Goal: Task Accomplishment & Management: Complete application form

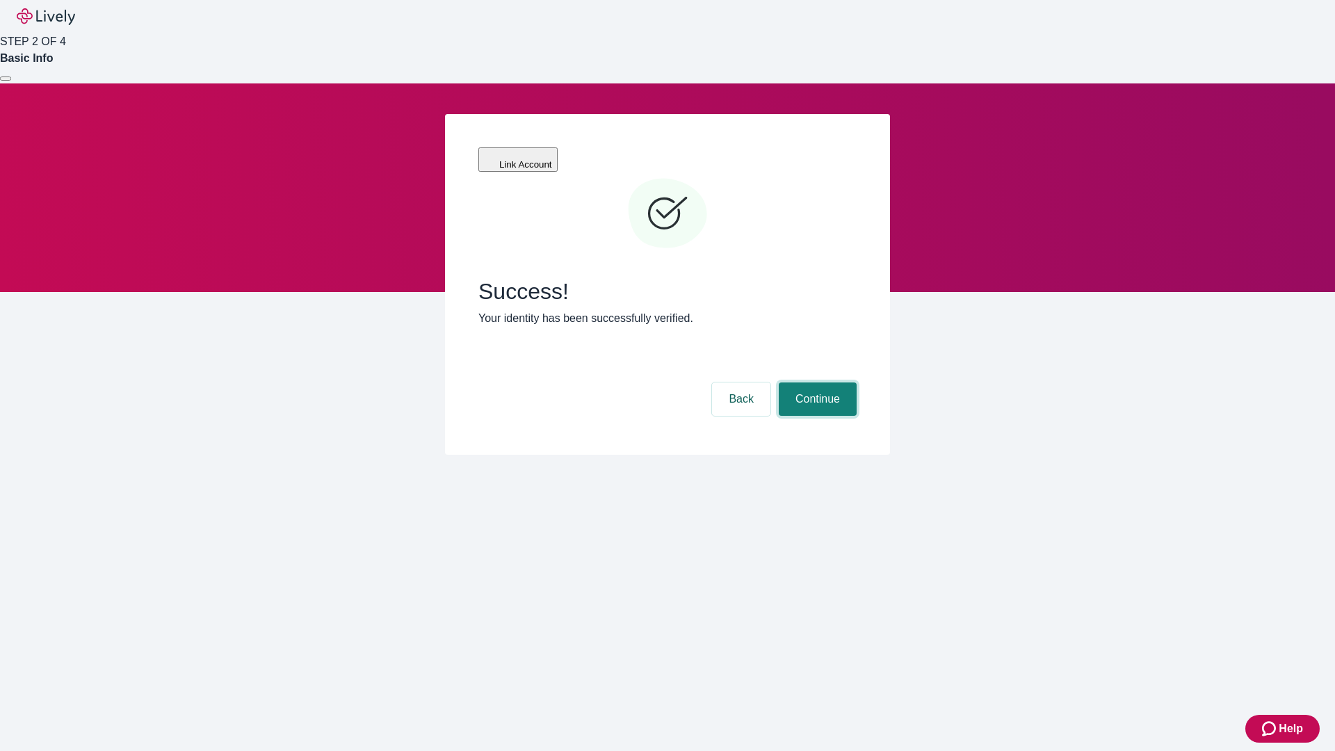
click at [816, 383] on button "Continue" at bounding box center [818, 399] width 78 height 33
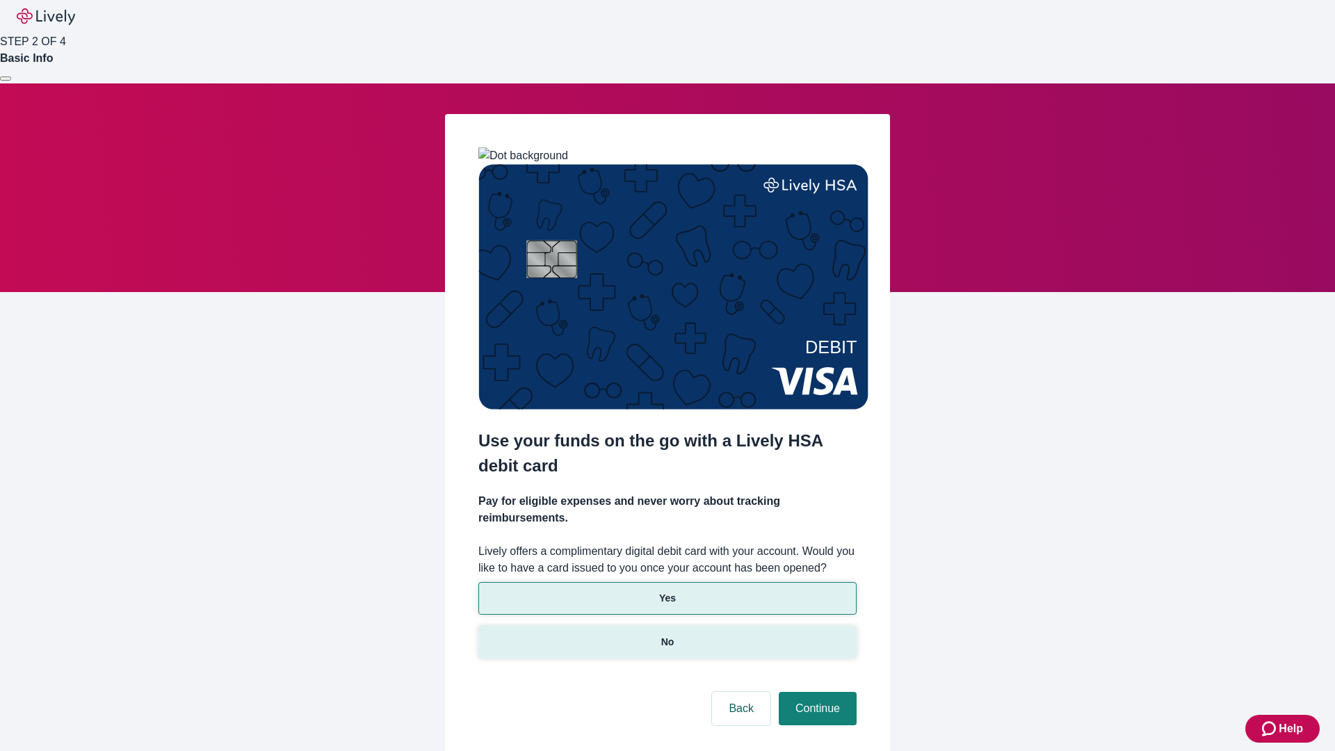
click at [667, 635] on p "No" at bounding box center [667, 642] width 13 height 15
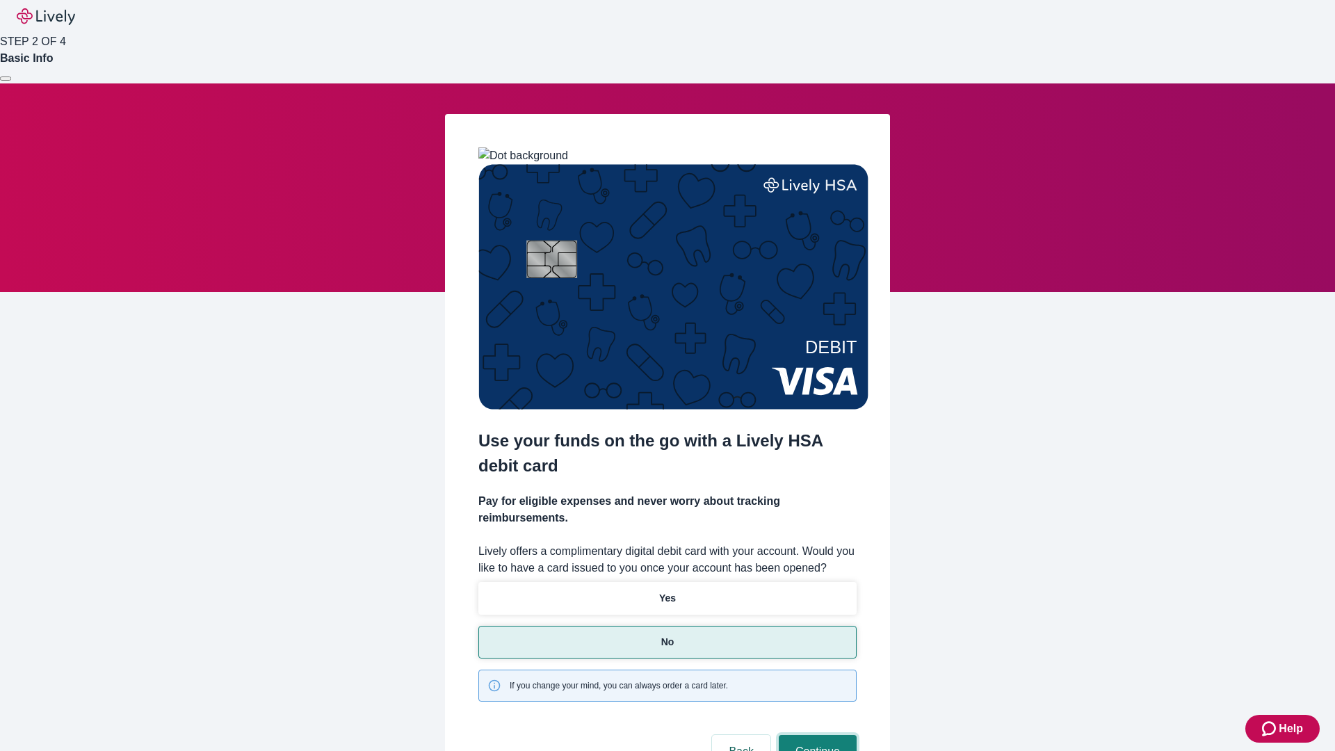
click at [816, 735] on button "Continue" at bounding box center [818, 751] width 78 height 33
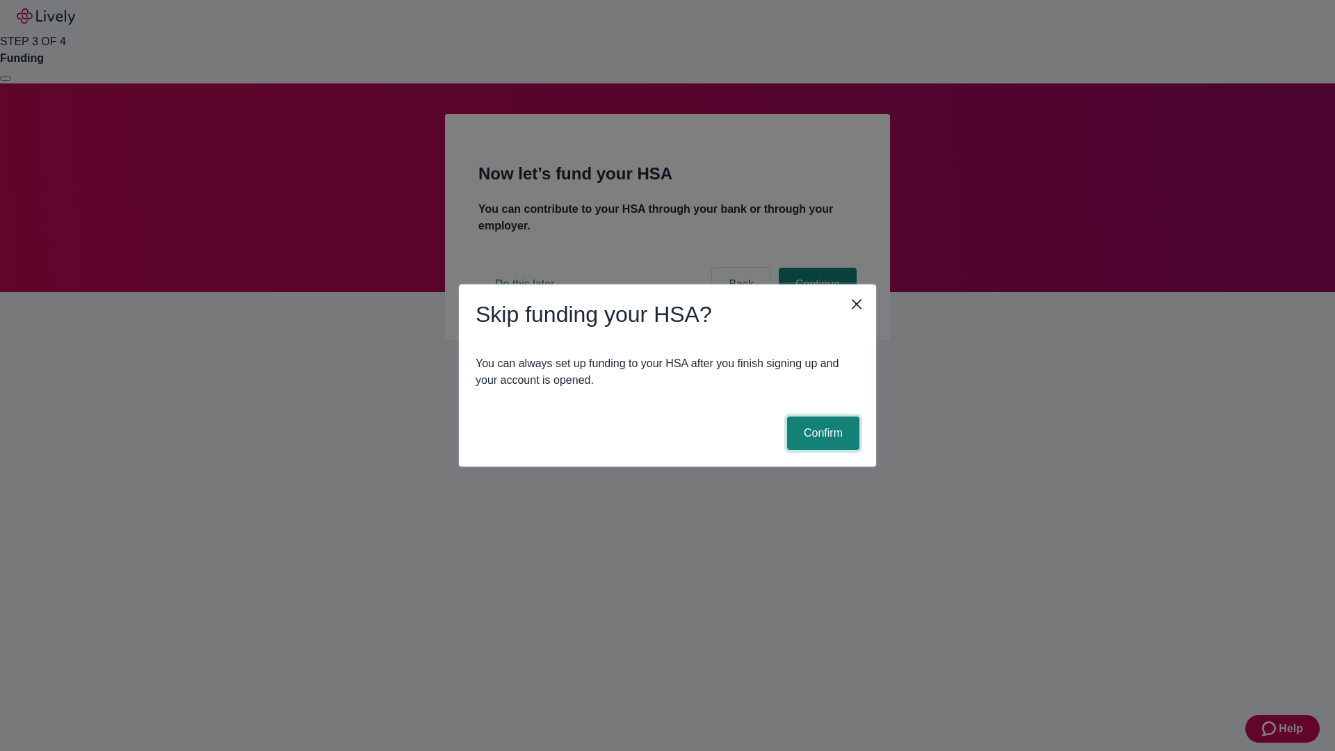
click at [821, 433] on button "Confirm" at bounding box center [823, 433] width 72 height 33
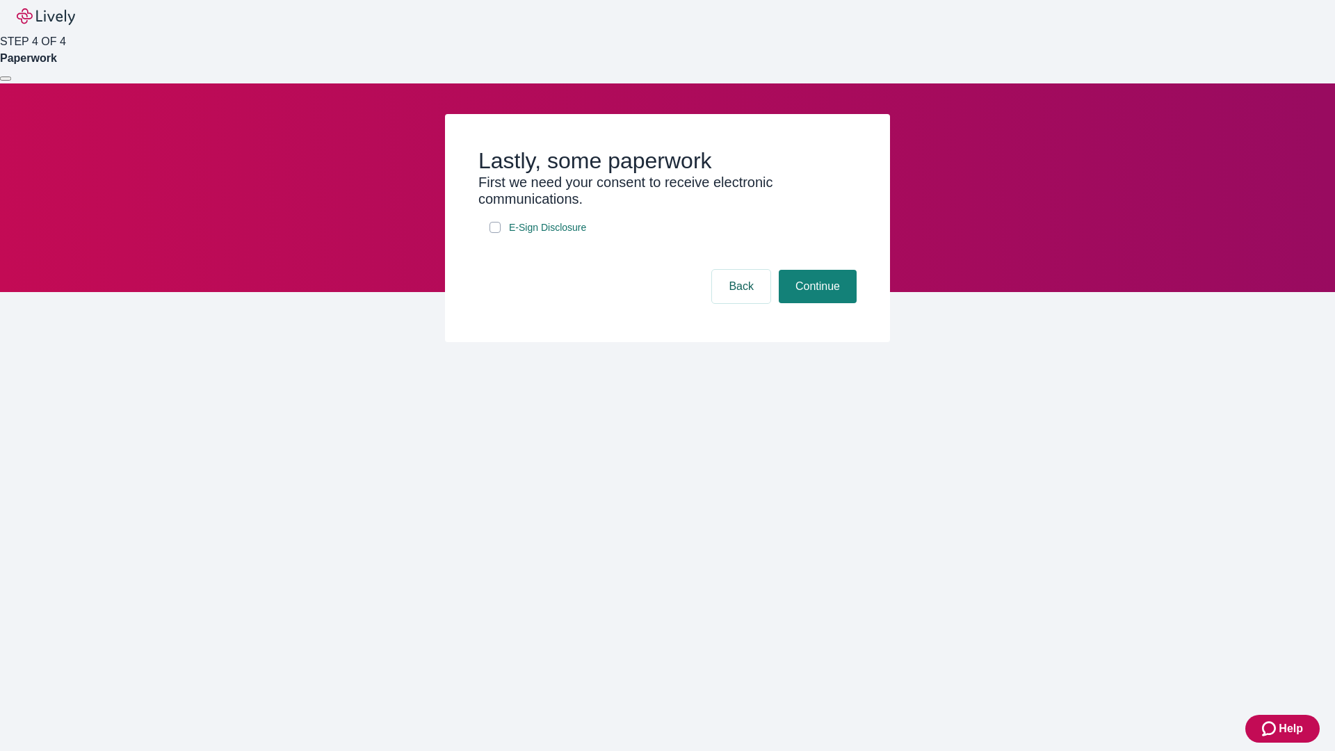
click at [495, 233] on input "E-Sign Disclosure" at bounding box center [495, 227] width 11 height 11
checkbox input "true"
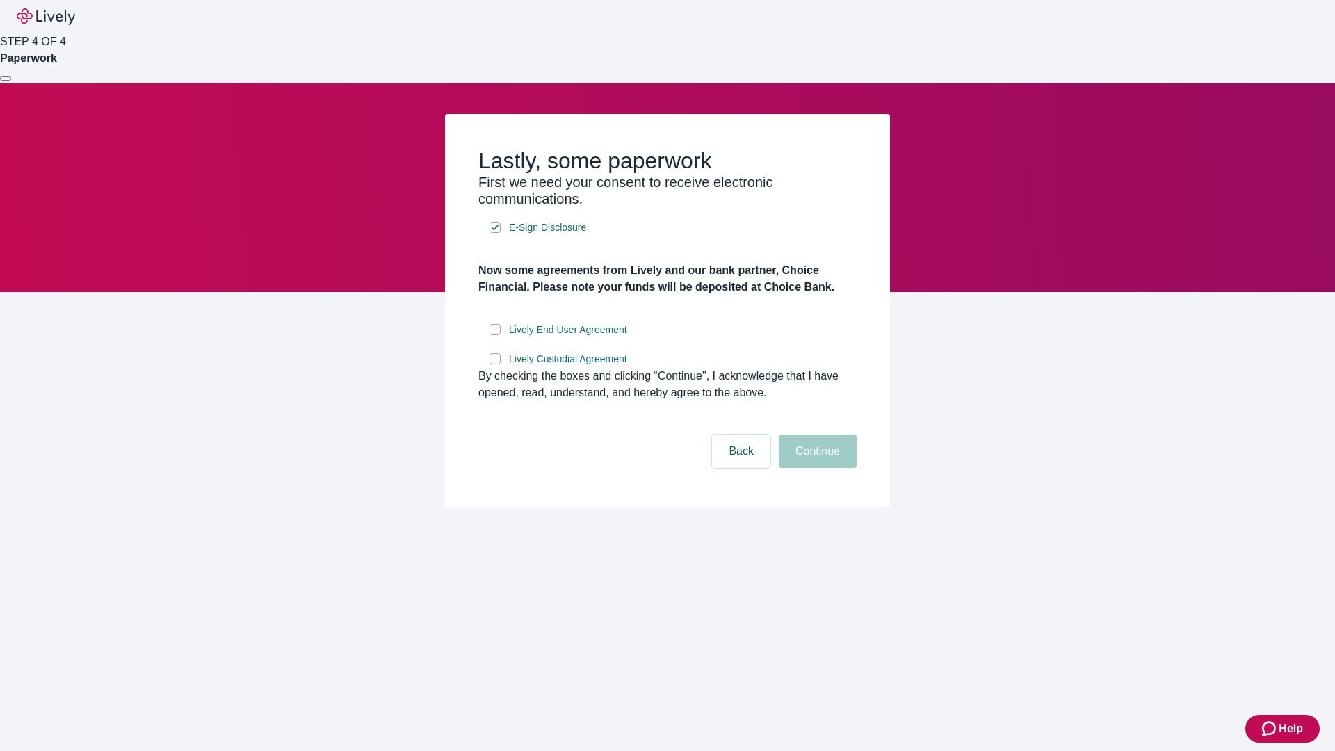
click at [495, 335] on input "Lively End User Agreement" at bounding box center [495, 329] width 11 height 11
checkbox input "true"
click at [495, 364] on input "Lively Custodial Agreement" at bounding box center [495, 358] width 11 height 11
checkbox input "true"
click at [816, 468] on button "Continue" at bounding box center [818, 451] width 78 height 33
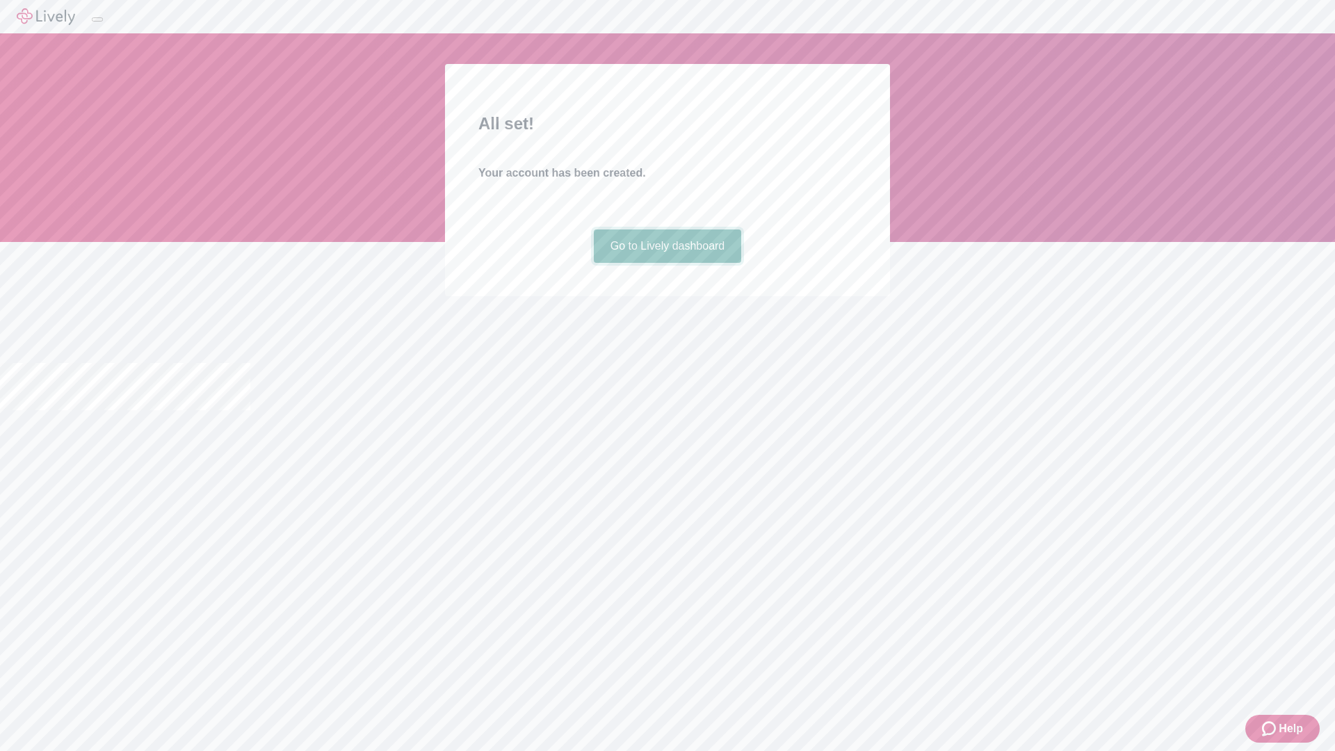
click at [667, 263] on link "Go to Lively dashboard" at bounding box center [668, 246] width 148 height 33
